Goal: Task Accomplishment & Management: Manage account settings

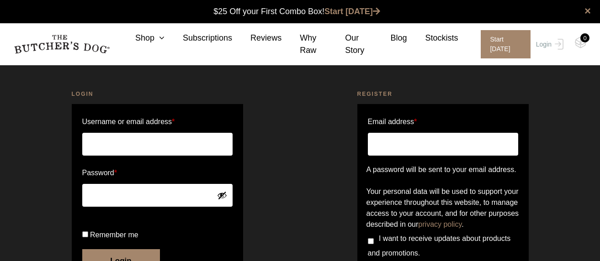
click at [148, 140] on input "Username or email address *" at bounding box center [157, 144] width 150 height 23
type input "[PERSON_NAME][EMAIL_ADDRESS][DOMAIN_NAME]"
click at [221, 193] on button "Show password" at bounding box center [222, 195] width 10 height 10
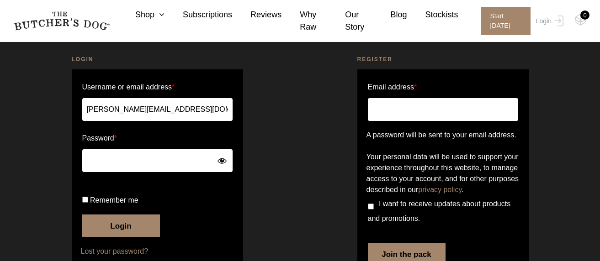
scroll to position [91, 0]
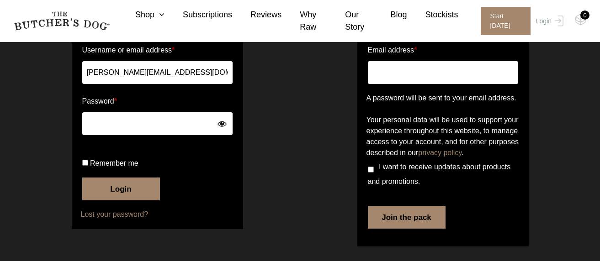
click at [126, 200] on button "Login" at bounding box center [121, 189] width 78 height 23
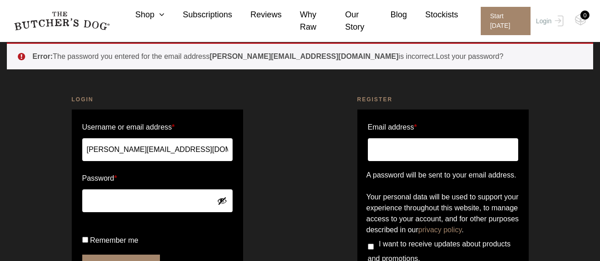
scroll to position [91, 0]
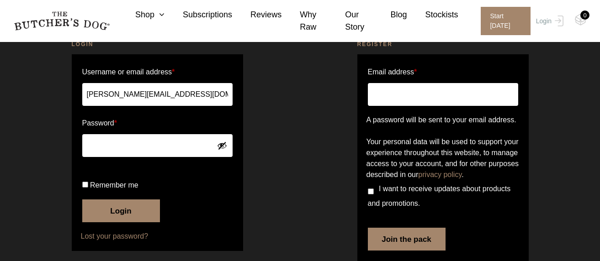
click at [223, 145] on button "Show password" at bounding box center [222, 146] width 10 height 10
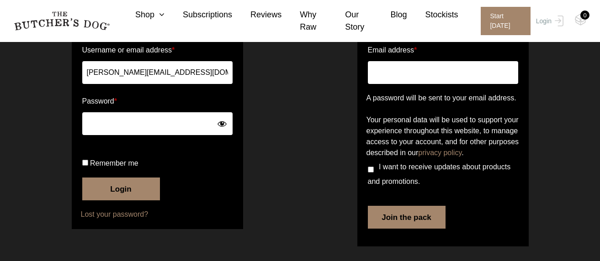
scroll to position [137, 0]
click at [133, 197] on button "Login" at bounding box center [121, 189] width 78 height 23
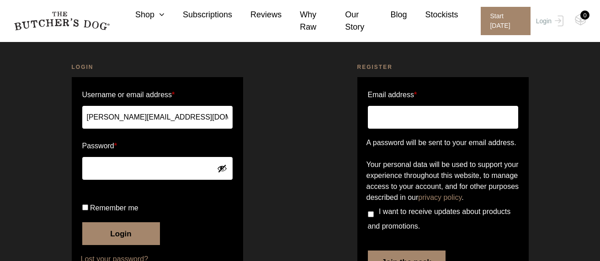
scroll to position [91, 0]
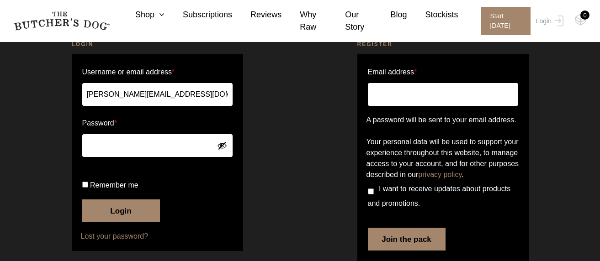
click at [219, 146] on button "Show password" at bounding box center [222, 146] width 10 height 10
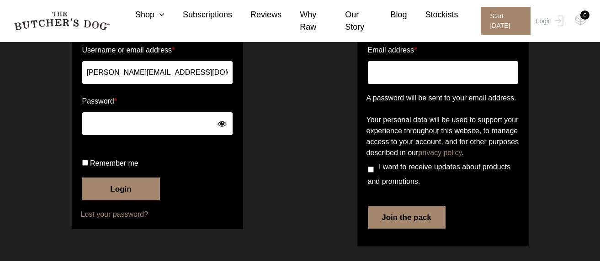
scroll to position [146, 0]
click at [119, 186] on button "Login" at bounding box center [121, 189] width 78 height 23
click at [97, 216] on link "Lost your password?" at bounding box center [157, 214] width 153 height 11
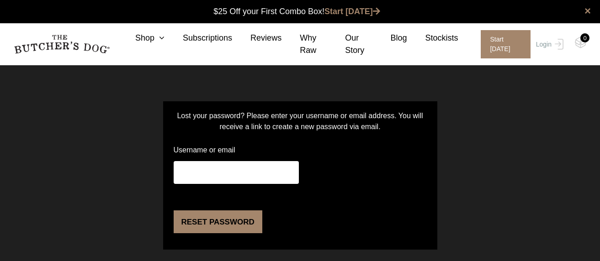
click at [237, 165] on input "Username or email" at bounding box center [236, 172] width 125 height 23
type input "[PERSON_NAME][EMAIL_ADDRESS][DOMAIN_NAME]"
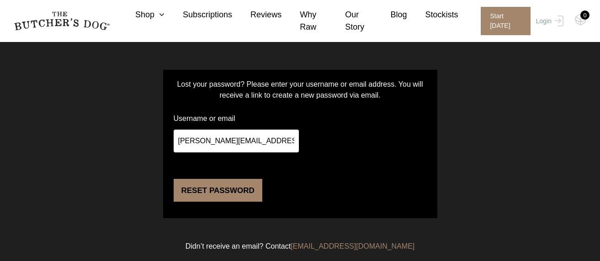
scroll to position [64, 0]
click at [208, 192] on button "Reset password" at bounding box center [218, 190] width 89 height 23
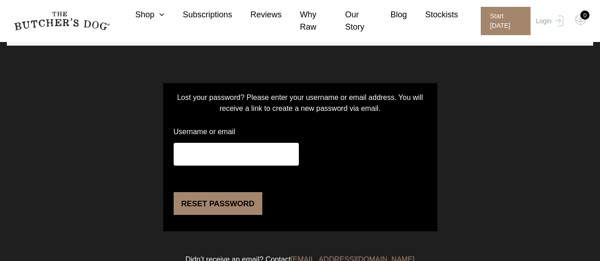
click at [216, 155] on input "Username or email" at bounding box center [236, 154] width 125 height 23
type input "[PERSON_NAME][EMAIL_ADDRESS][DOMAIN_NAME]"
click at [221, 215] on button "Reset password" at bounding box center [218, 203] width 89 height 23
